Goal: Find specific page/section: Find specific page/section

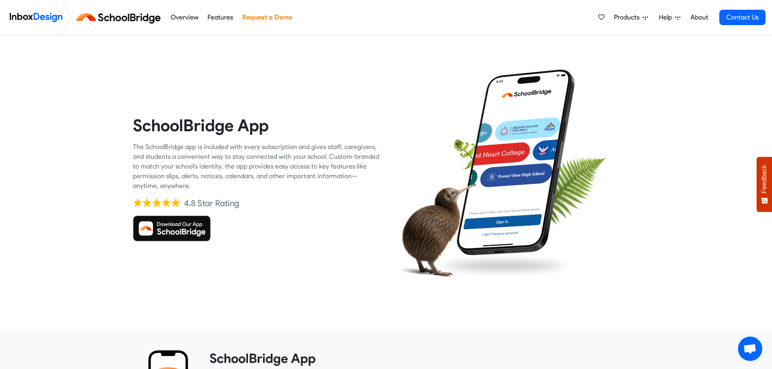
click at [175, 227] on img at bounding box center [172, 229] width 78 height 26
click at [171, 228] on img at bounding box center [172, 229] width 78 height 26
